Goal: Task Accomplishment & Management: Manage account settings

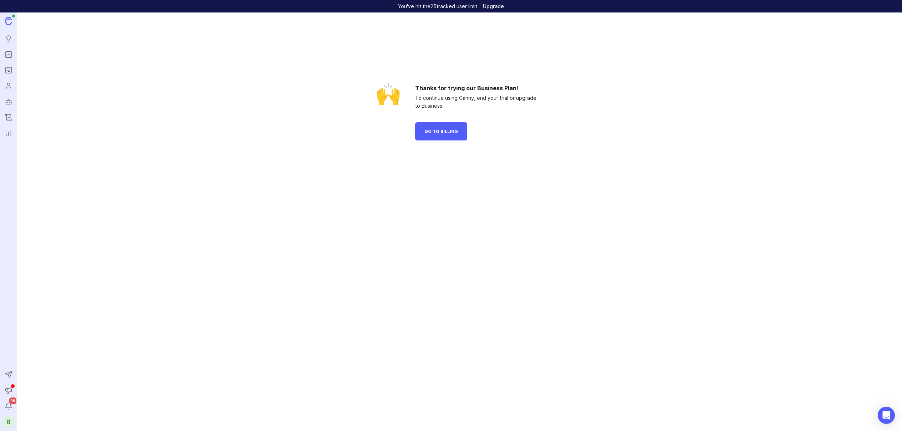
click at [7, 425] on div "B" at bounding box center [8, 421] width 13 height 13
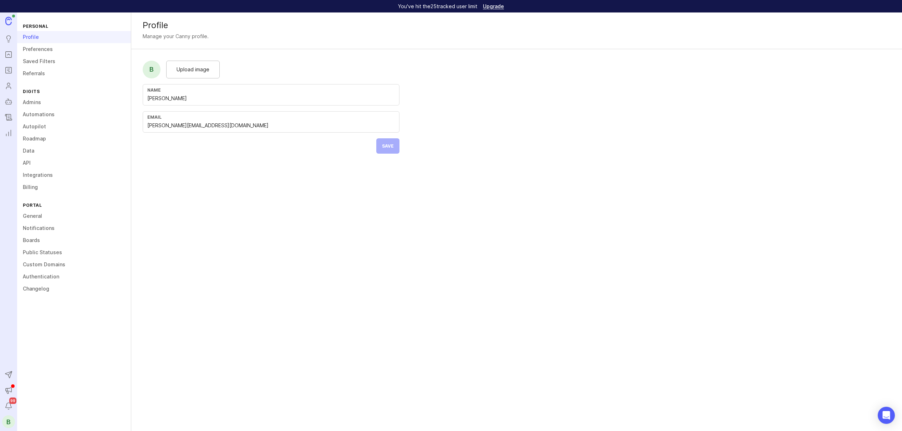
click at [36, 102] on link "Admins" at bounding box center [74, 102] width 114 height 12
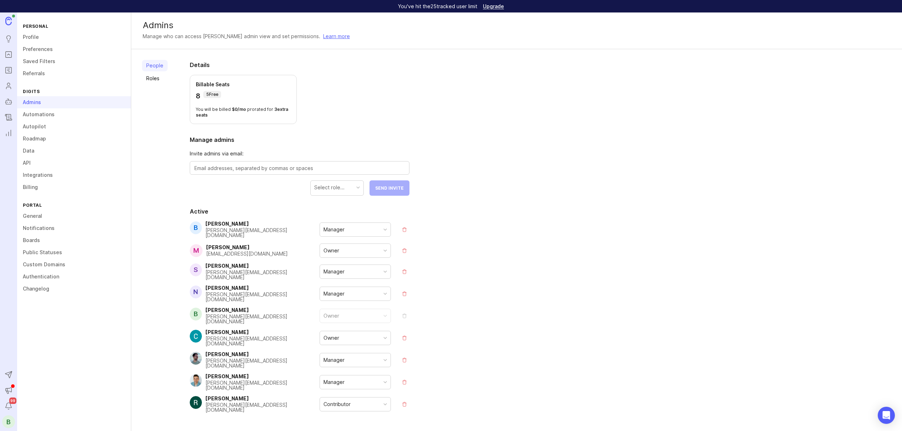
click at [32, 190] on link "Billing" at bounding box center [74, 187] width 114 height 12
